Goal: Information Seeking & Learning: Understand process/instructions

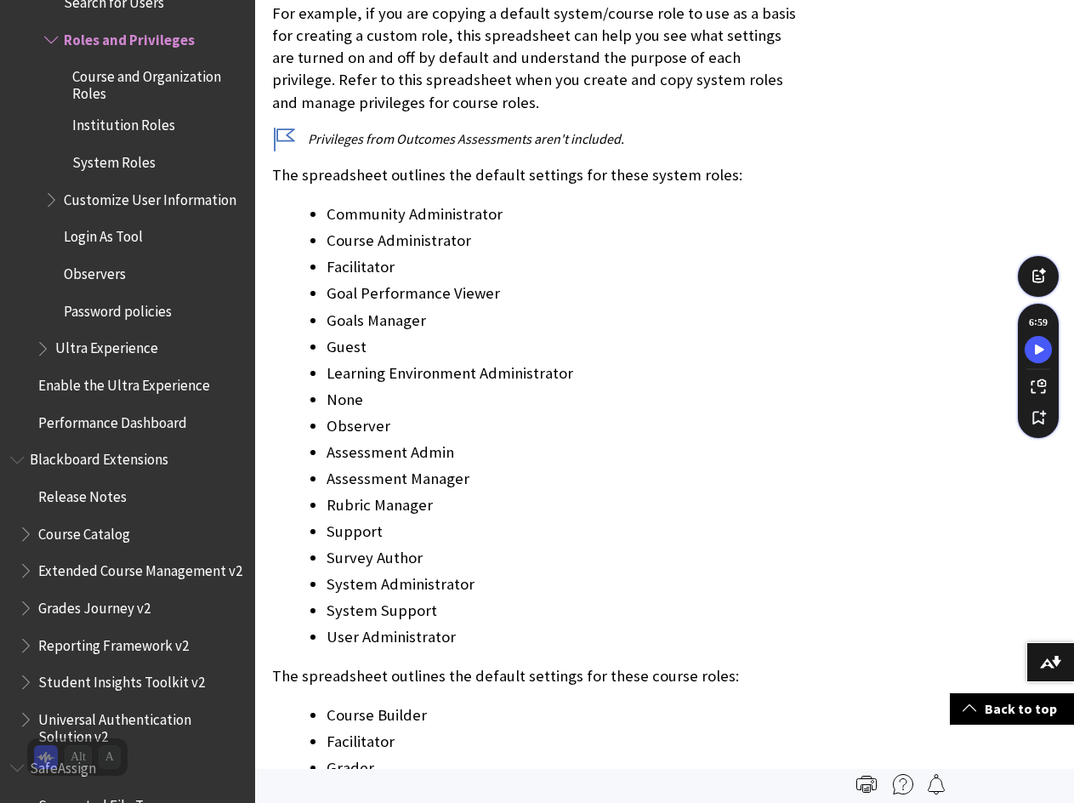
scroll to position [1446, 0]
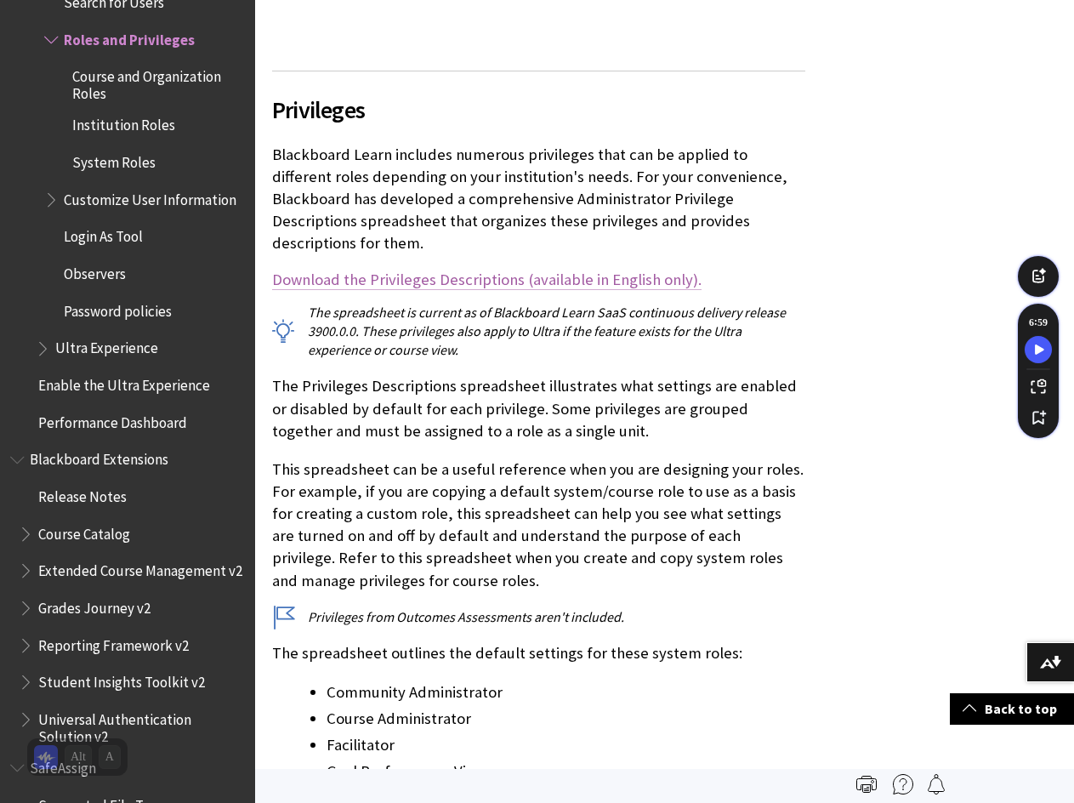
click at [454, 270] on link "Download the Privileges Descriptions (available in English only)." at bounding box center [486, 280] width 429 height 20
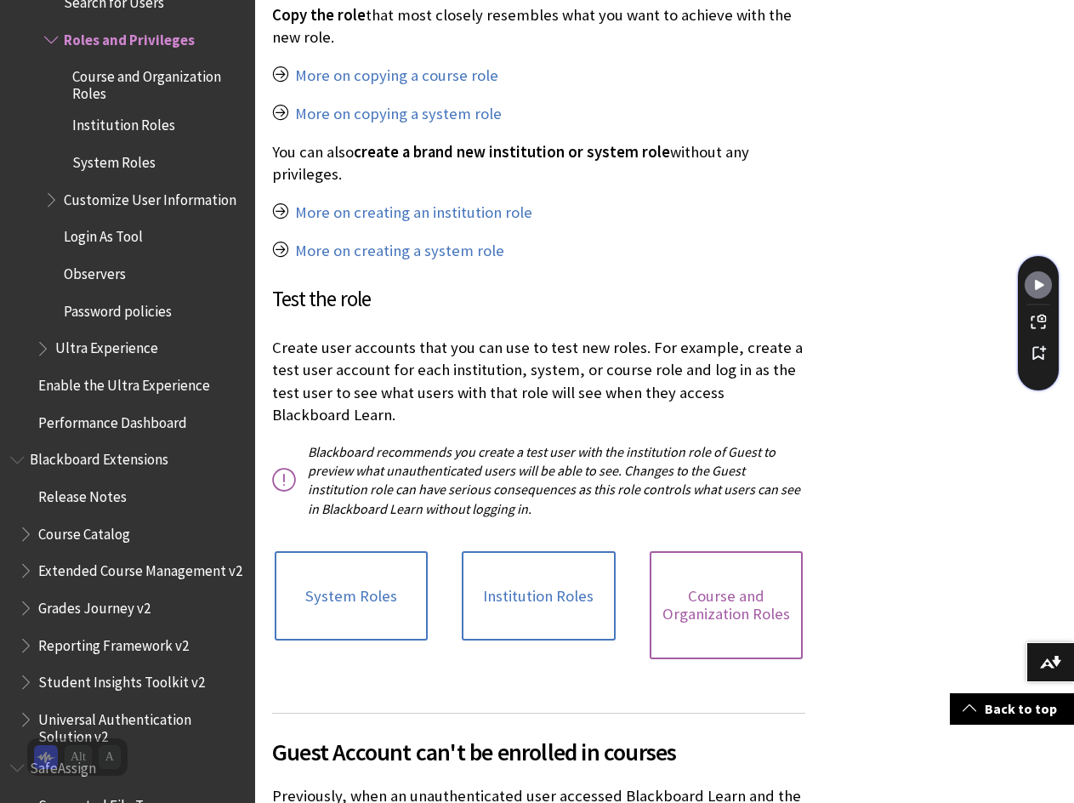
scroll to position [4337, 0]
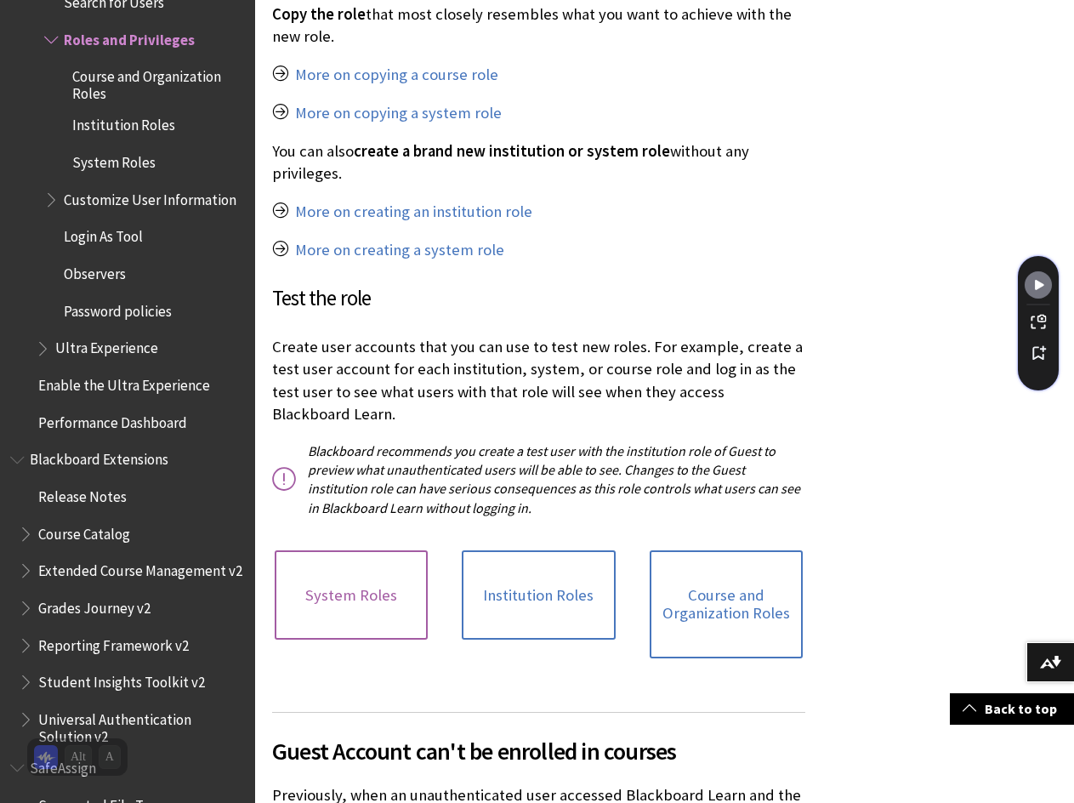
click at [332, 550] on link "System Roles" at bounding box center [351, 595] width 153 height 90
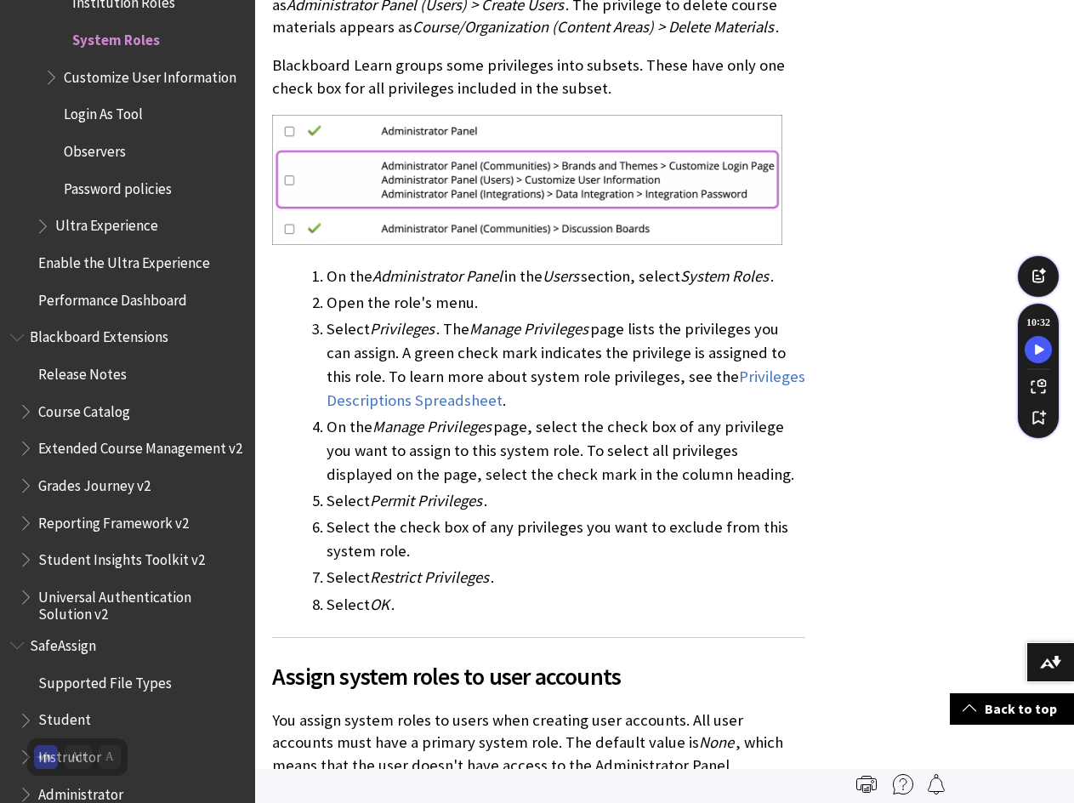
scroll to position [6378, 0]
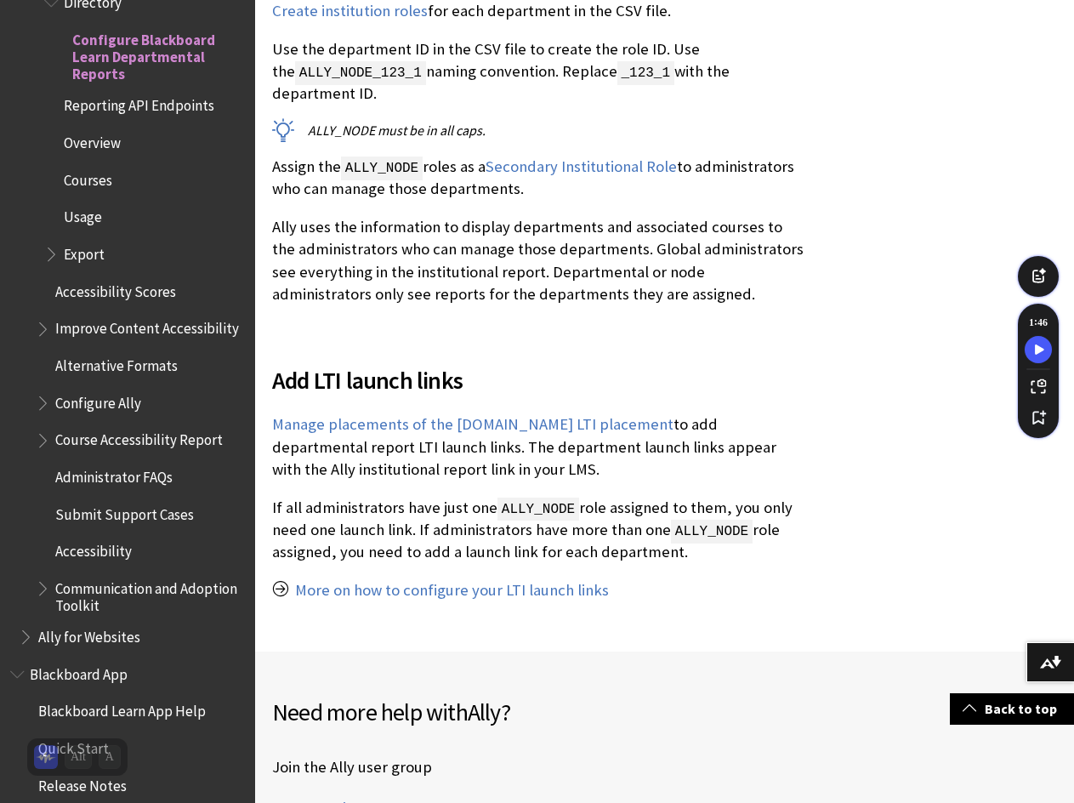
scroll to position [935, 0]
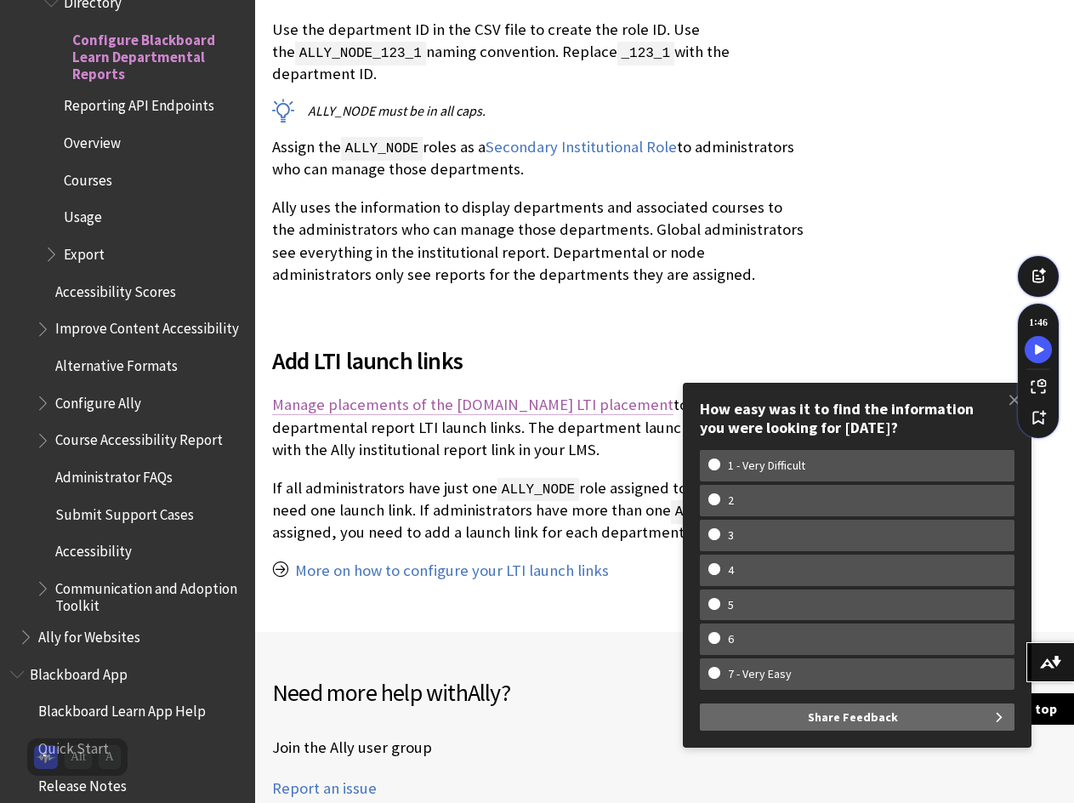
click at [575, 406] on link "Manage placements of the prod.ally.ac LTI placement" at bounding box center [472, 405] width 401 height 20
click at [815, 327] on div "Set up your LMS institutional hierarchy Ally's Departmental Report requires the…" at bounding box center [538, 48] width 567 height 1167
drag, startPoint x: 1008, startPoint y: 395, endPoint x: 995, endPoint y: 403, distance: 15.3
click at [1008, 398] on span at bounding box center [1015, 400] width 36 height 36
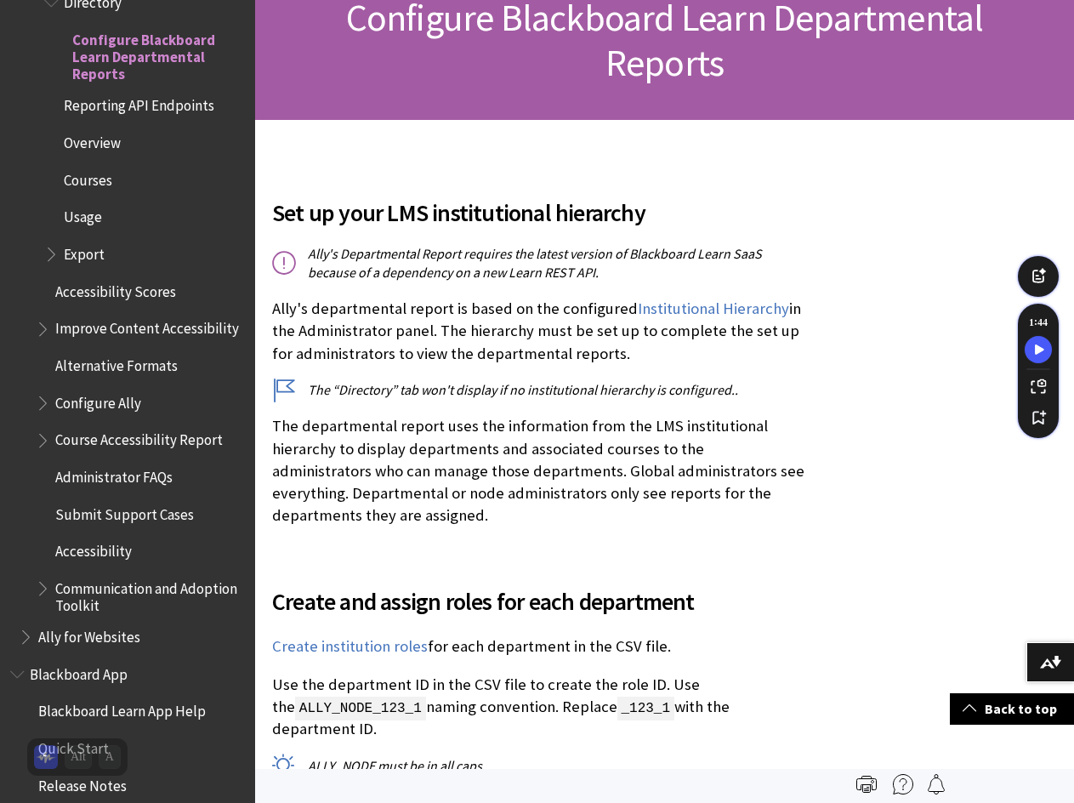
scroll to position [255, 0]
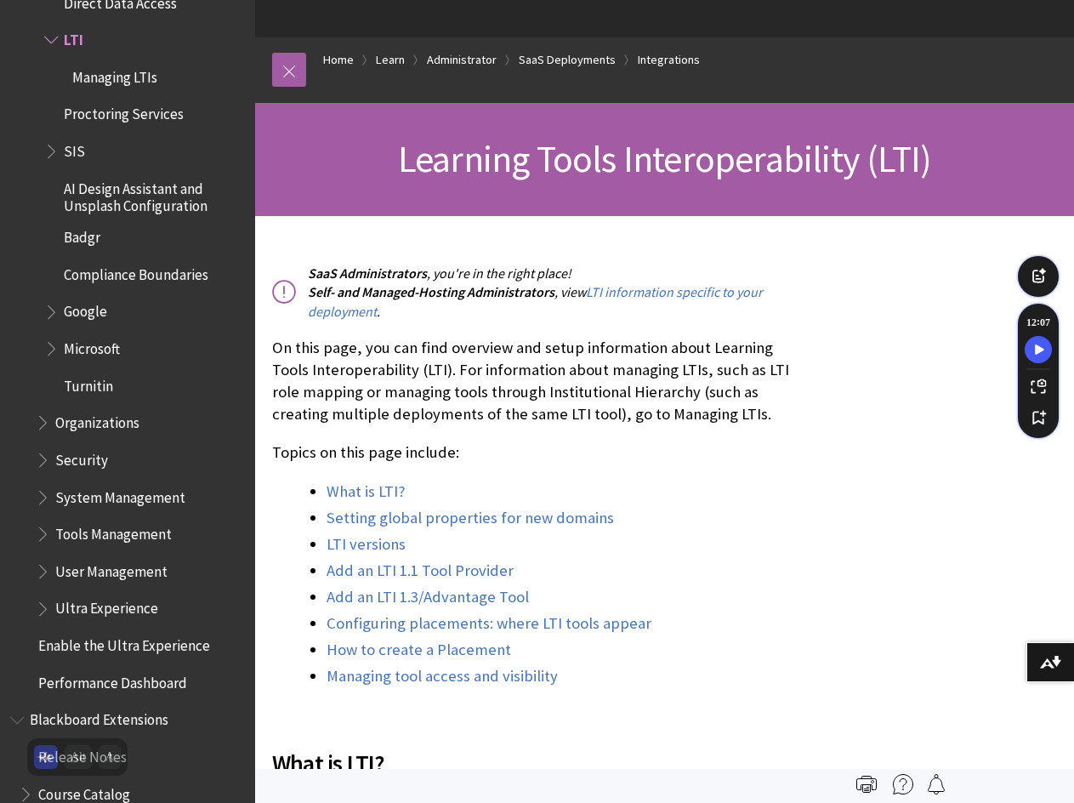
scroll to position [85, 0]
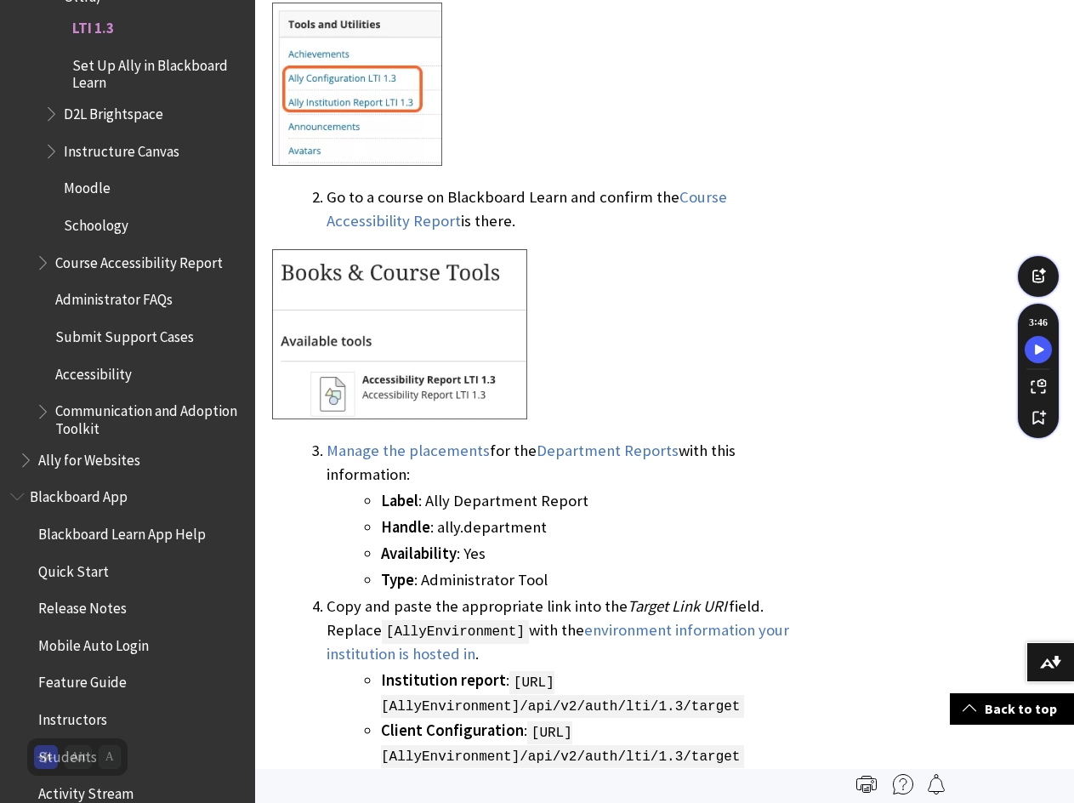
scroll to position [2721, 0]
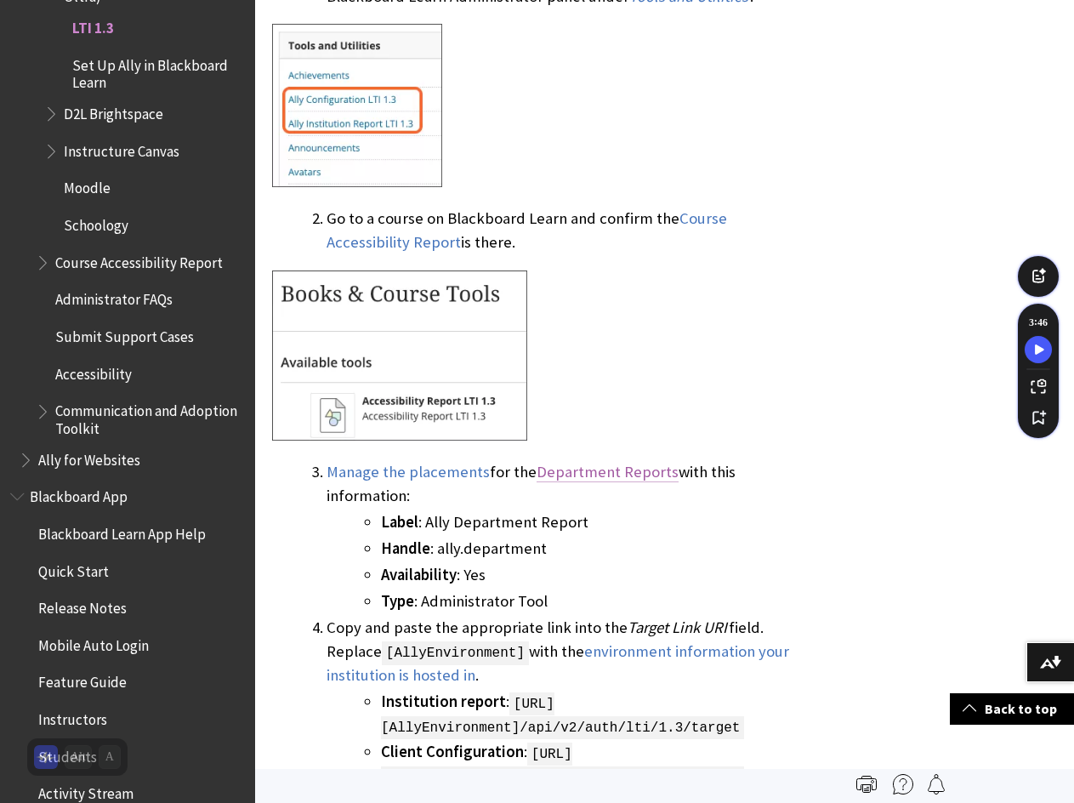
click at [633, 462] on link "Department Reports" at bounding box center [608, 472] width 142 height 20
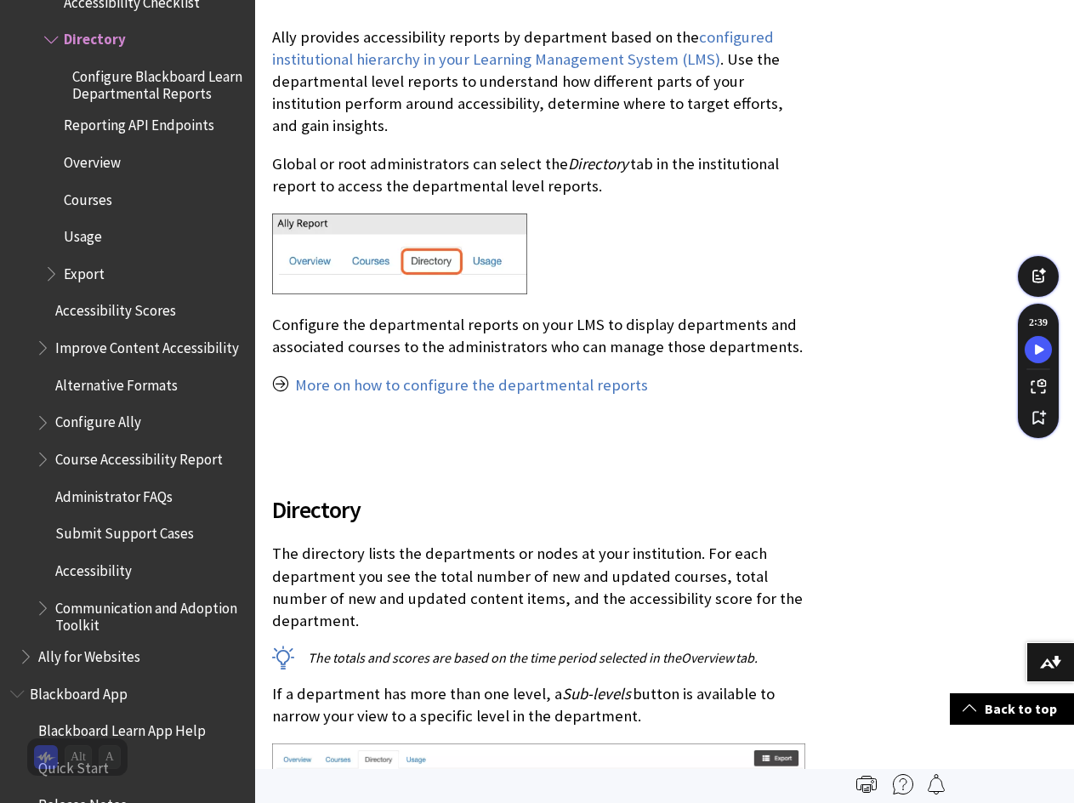
scroll to position [340, 0]
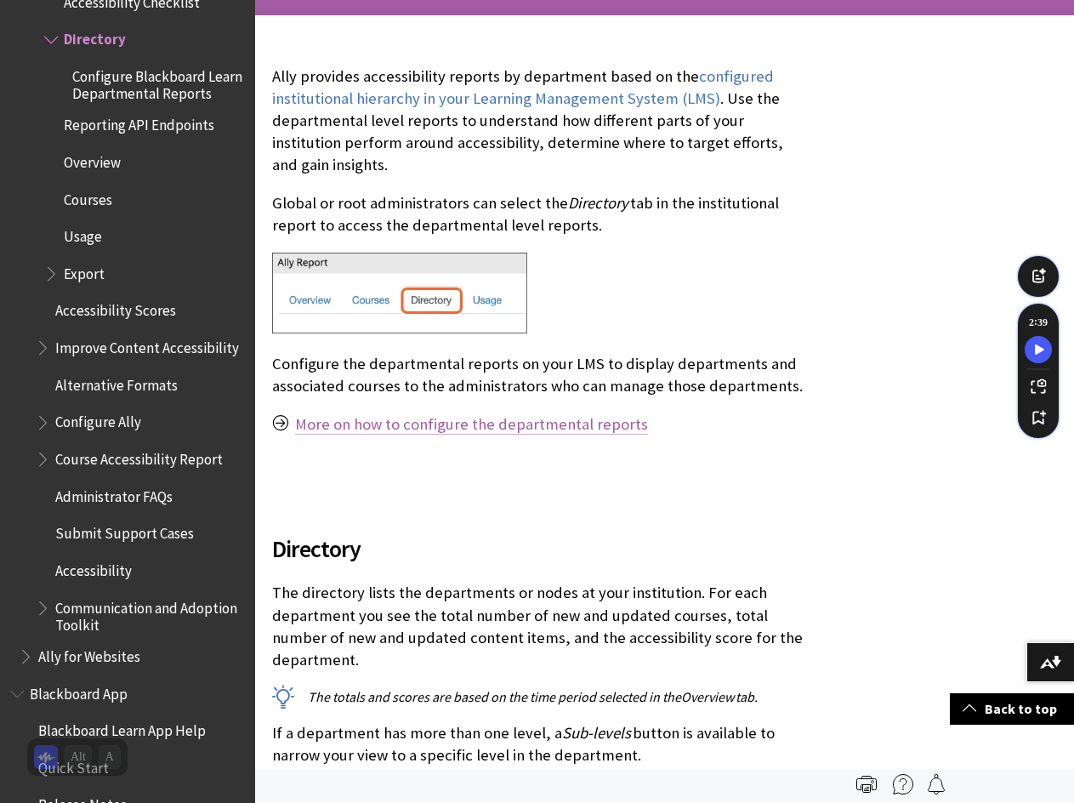
click at [423, 425] on link "More on how to configure the departmental reports" at bounding box center [471, 424] width 353 height 20
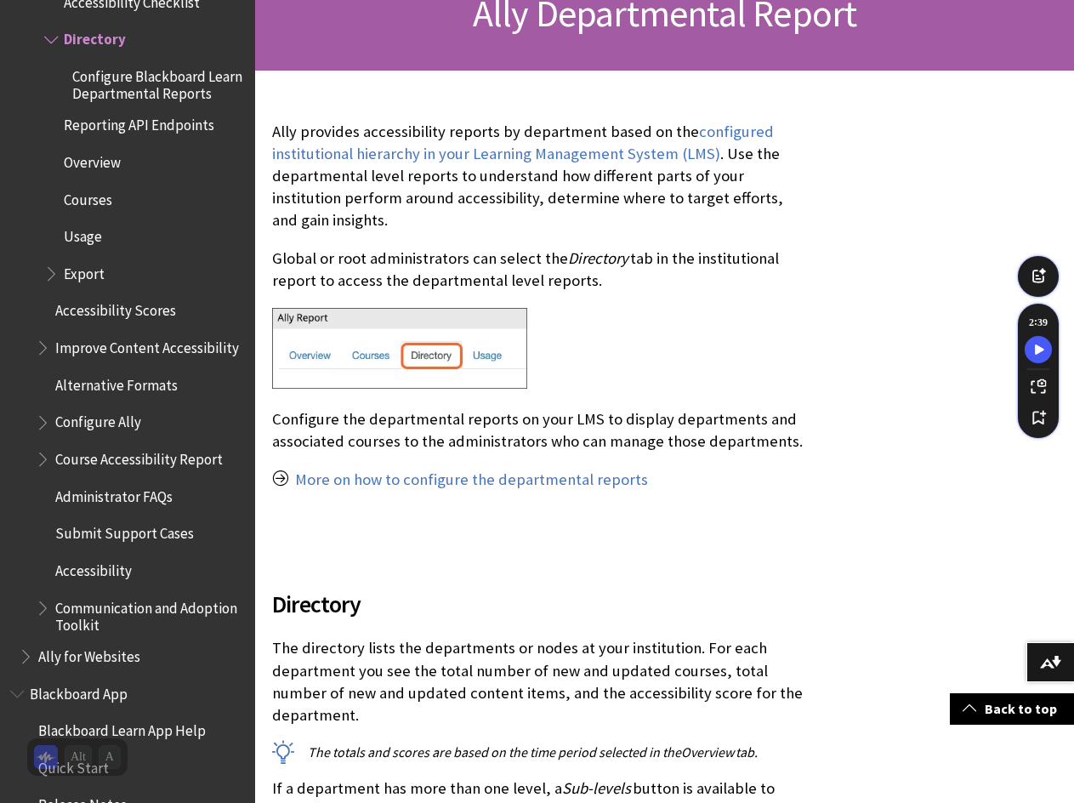
scroll to position [425, 0]
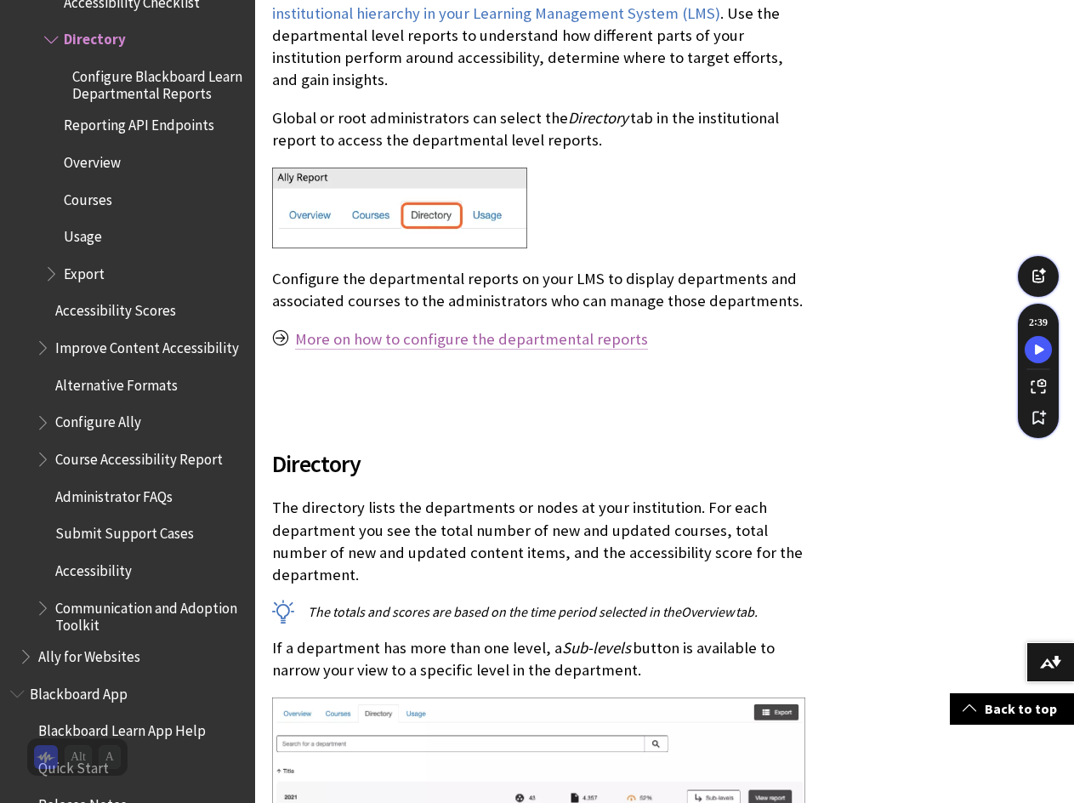
click at [453, 337] on link "More on how to configure the departmental reports" at bounding box center [471, 339] width 353 height 20
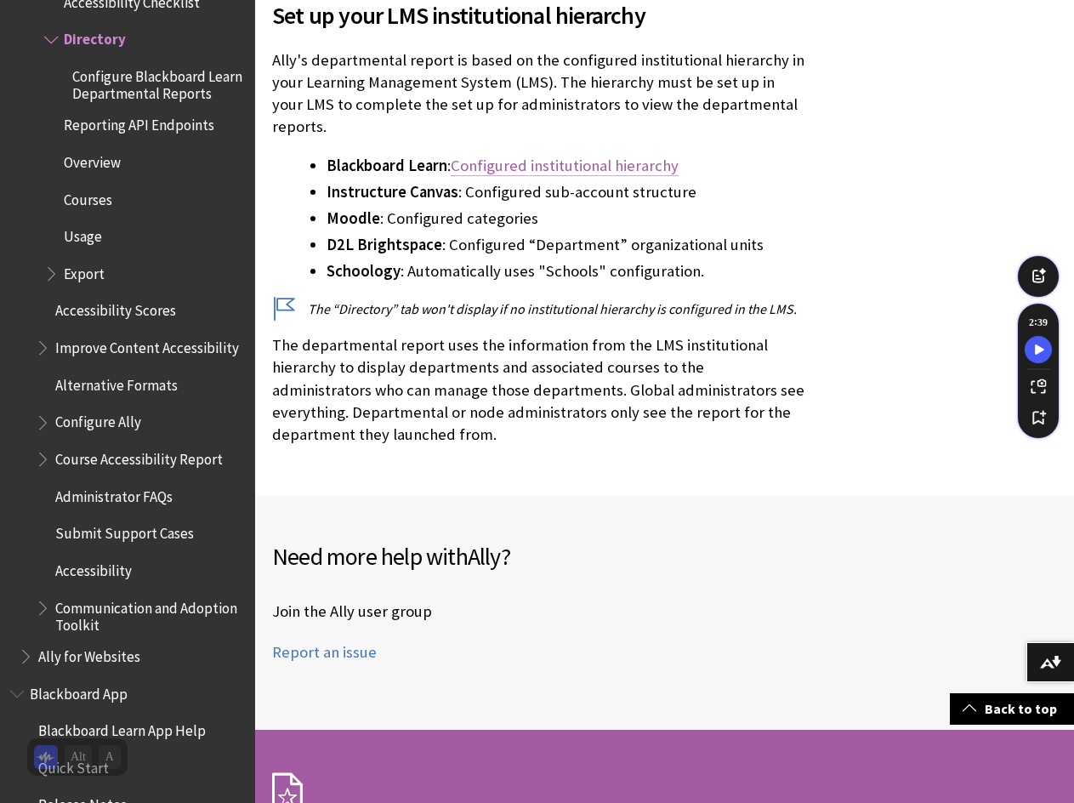
click at [563, 156] on link "Configured institutional hierarchy" at bounding box center [565, 166] width 228 height 20
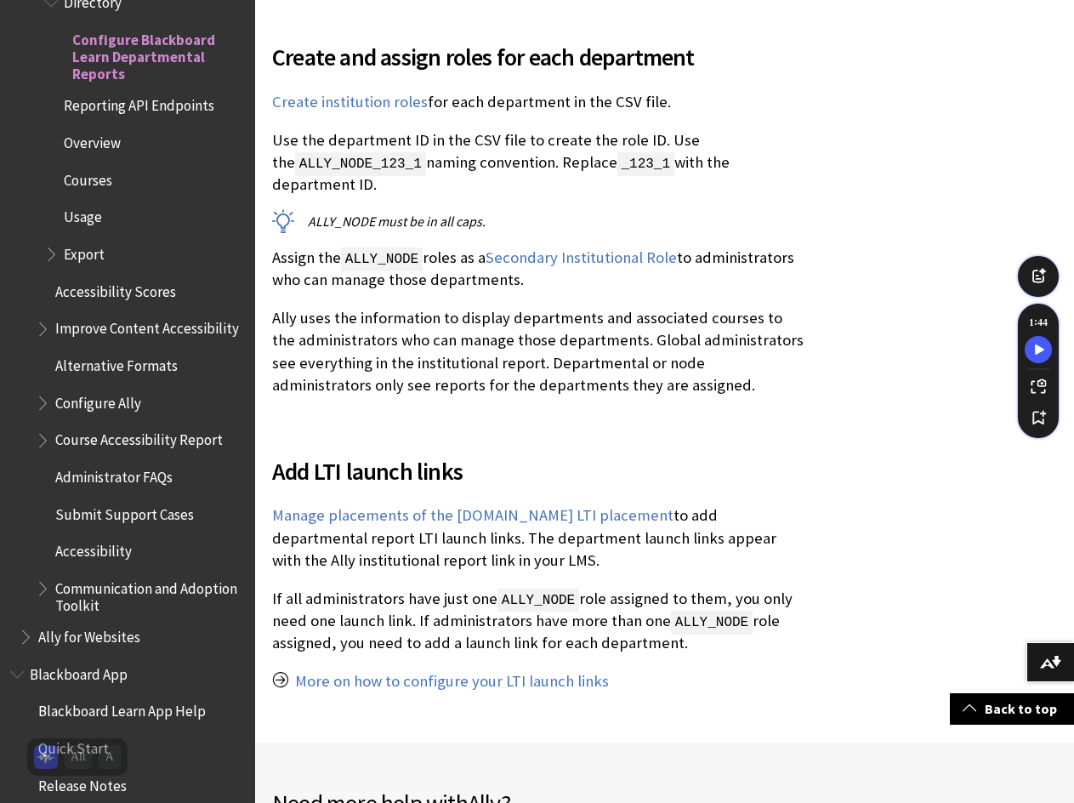
scroll to position [850, 0]
